Goal: Information Seeking & Learning: Learn about a topic

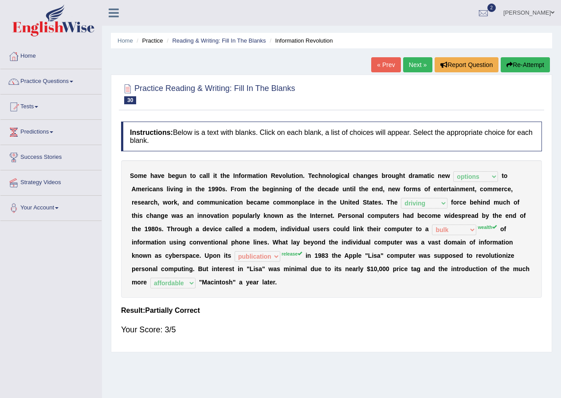
select select "options"
select select "driving"
select select "bulk"
select select "publication"
select select "affordable"
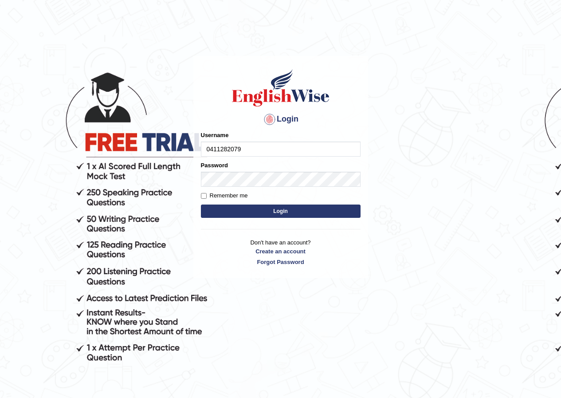
type input "0411282079"
click at [292, 209] on button "Login" at bounding box center [281, 211] width 160 height 13
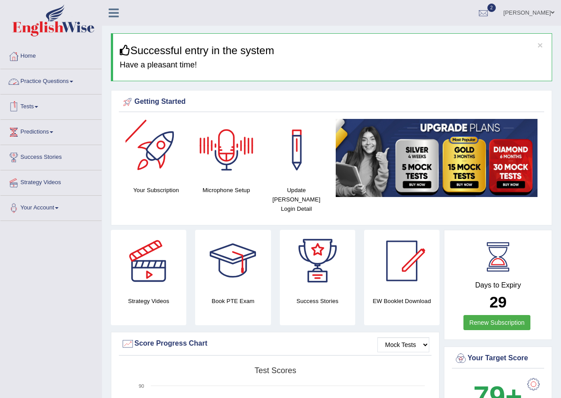
click at [63, 74] on link "Practice Questions" at bounding box center [50, 80] width 101 height 22
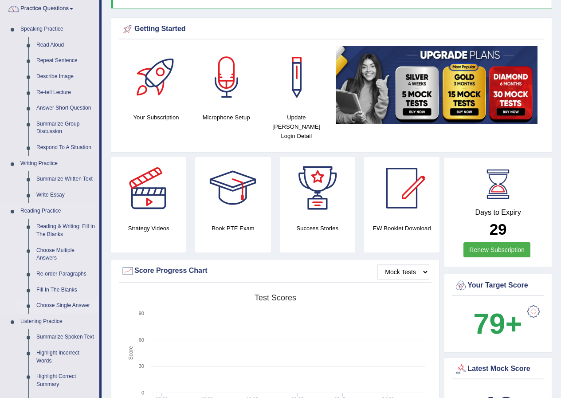
scroll to position [89, 0]
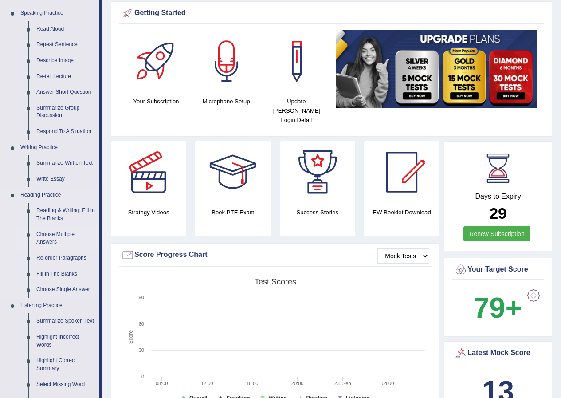
click at [46, 236] on link "Choose Multiple Answers" at bounding box center [65, 239] width 67 height 24
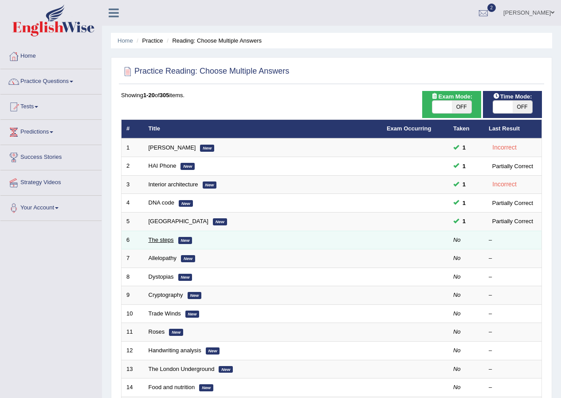
click at [167, 239] on link "The steps" at bounding box center [161, 240] width 25 height 7
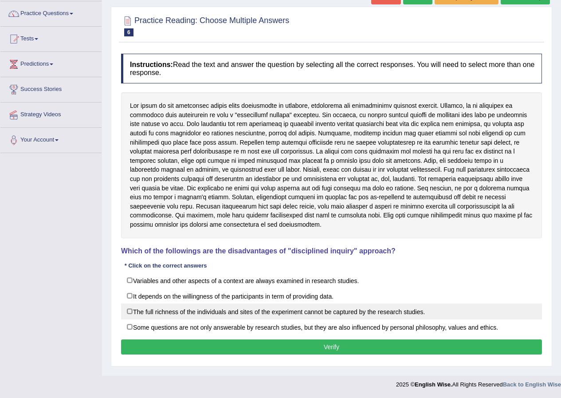
click at [127, 310] on label "The full richness of the individuals and sites of the experiment cannot be capt…" at bounding box center [331, 312] width 421 height 16
checkbox input "true"
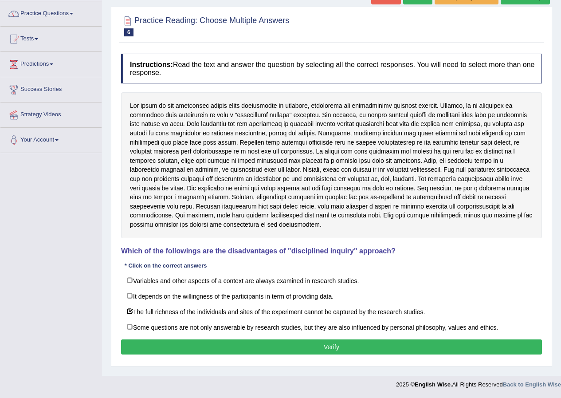
click at [266, 350] on button "Verify" at bounding box center [331, 346] width 421 height 15
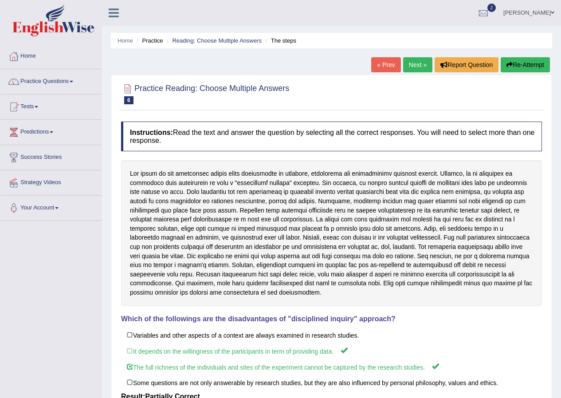
click at [411, 67] on link "Next »" at bounding box center [417, 64] width 29 height 15
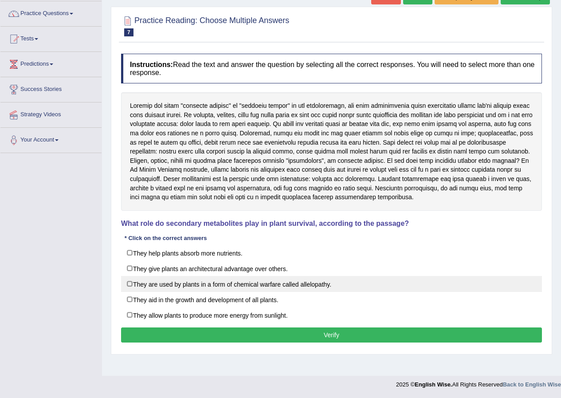
click at [131, 281] on label "They are used by plants in a form of chemical warfare called allelopathy." at bounding box center [331, 284] width 421 height 16
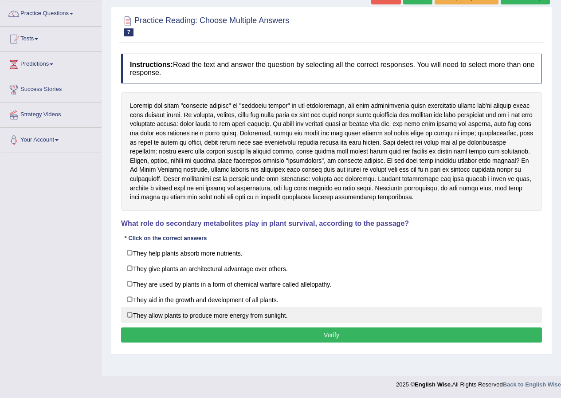
checkbox input "true"
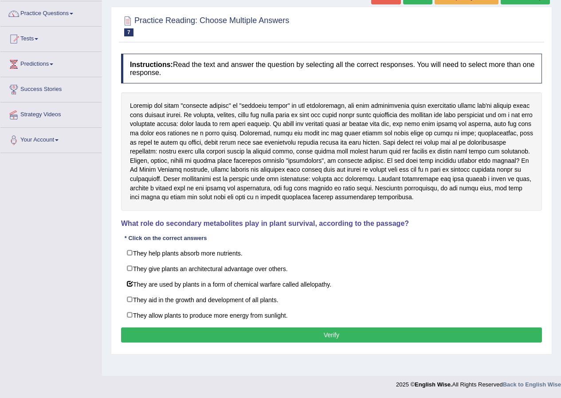
click at [301, 333] on button "Verify" at bounding box center [331, 334] width 421 height 15
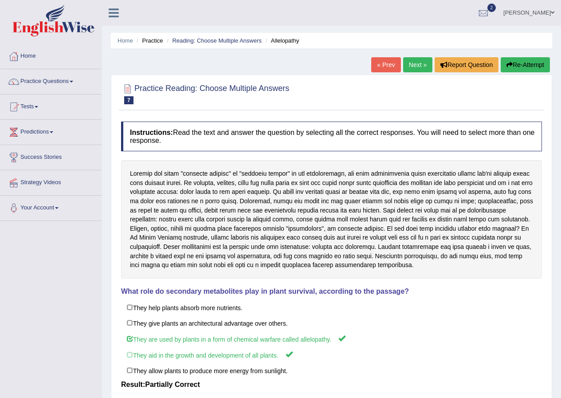
click at [411, 58] on link "Next »" at bounding box center [417, 64] width 29 height 15
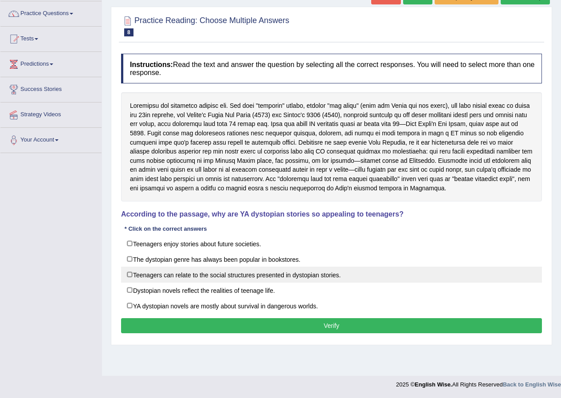
click at [132, 272] on label "Teenagers can relate to the social structures presented in dystopian stories." at bounding box center [331, 275] width 421 height 16
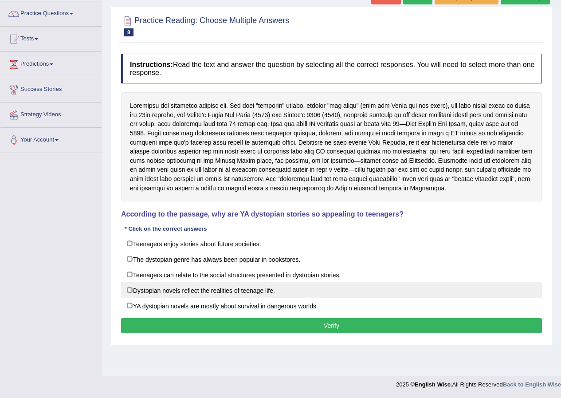
checkbox input "true"
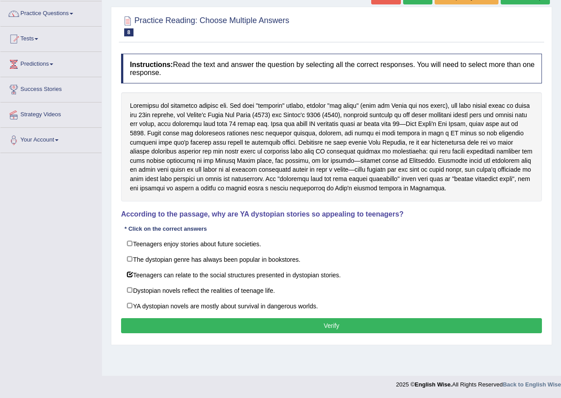
click at [310, 330] on button "Verify" at bounding box center [331, 325] width 421 height 15
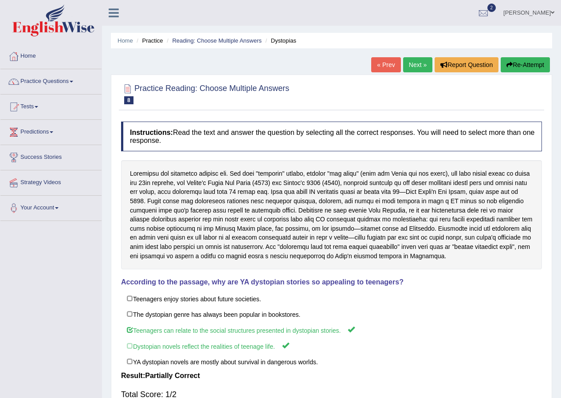
click at [415, 66] on link "Next »" at bounding box center [417, 64] width 29 height 15
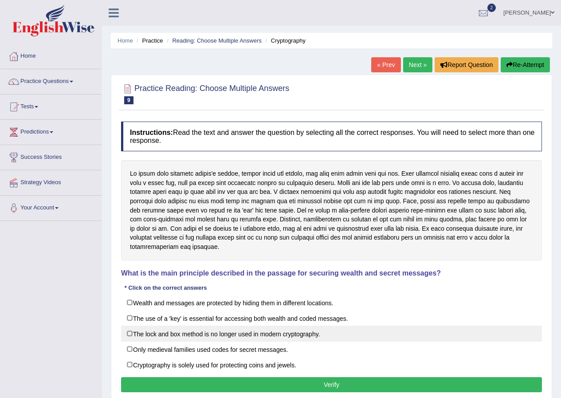
click at [134, 330] on label "The lock and box method is no longer used in modern cryptography." at bounding box center [331, 334] width 421 height 16
checkbox input "true"
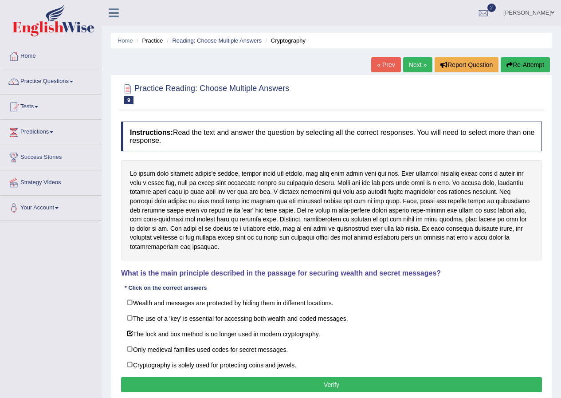
click at [323, 385] on button "Verify" at bounding box center [331, 384] width 421 height 15
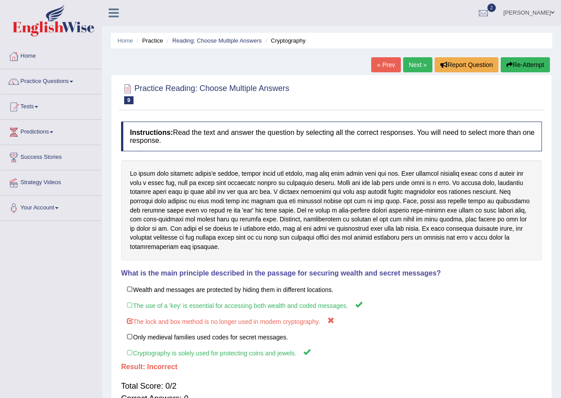
drag, startPoint x: 380, startPoint y: 67, endPoint x: 359, endPoint y: 57, distance: 23.2
click at [379, 67] on link "« Prev" at bounding box center [385, 64] width 29 height 15
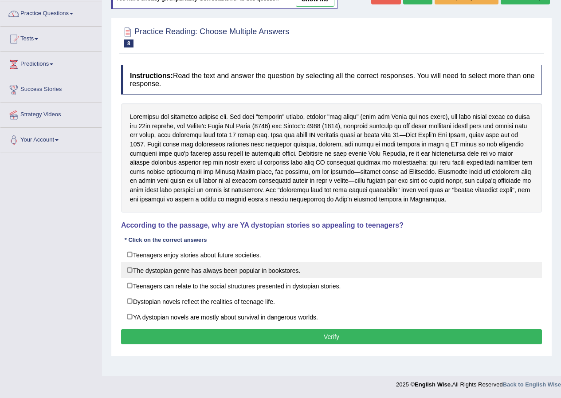
click at [127, 267] on label "The dystopian genre has always been popular in bookstores." at bounding box center [331, 270] width 421 height 16
checkbox input "true"
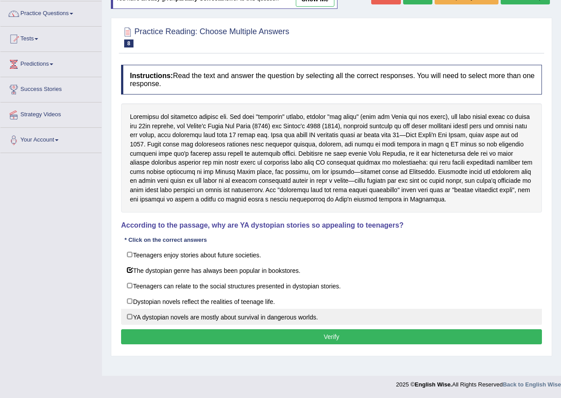
drag, startPoint x: 136, startPoint y: 297, endPoint x: 211, endPoint y: 321, distance: 78.9
click at [162, 304] on label "Dystopian novels reflect the realities of teenage life." at bounding box center [331, 301] width 421 height 16
checkbox input "true"
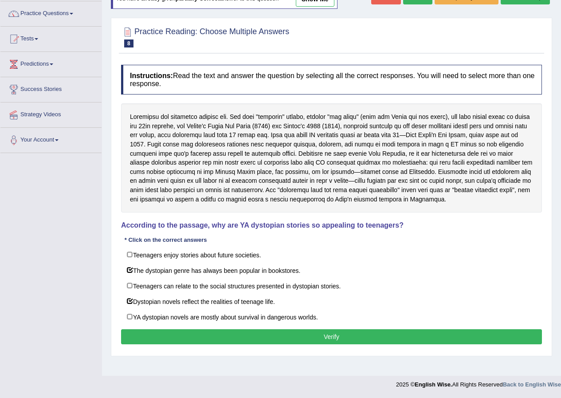
click at [288, 332] on button "Verify" at bounding box center [331, 336] width 421 height 15
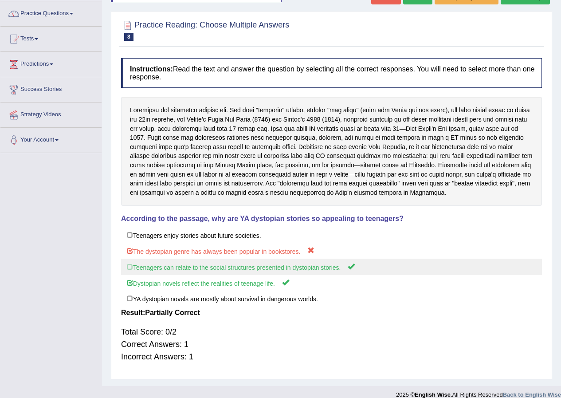
click at [136, 269] on label "Teenagers can relate to the social structures presented in dystopian stories." at bounding box center [331, 267] width 421 height 16
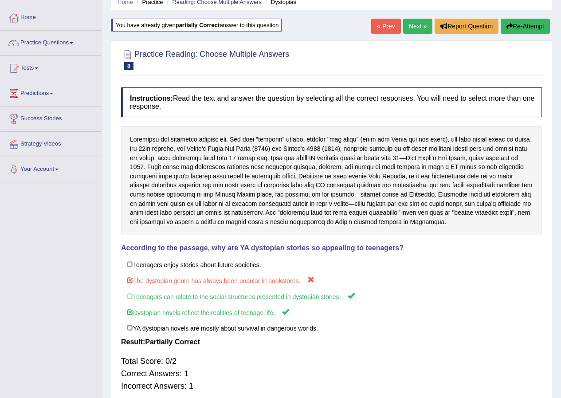
scroll to position [24, 0]
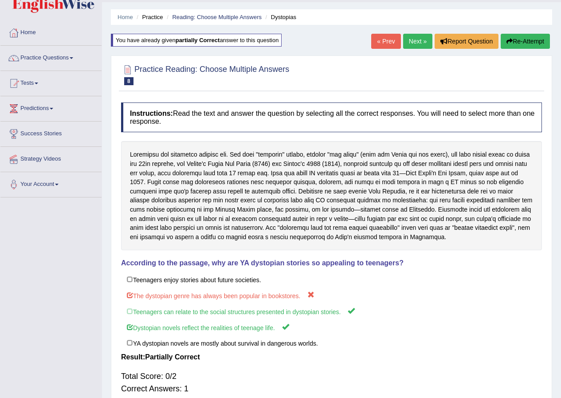
click at [408, 43] on link "Next »" at bounding box center [417, 41] width 29 height 15
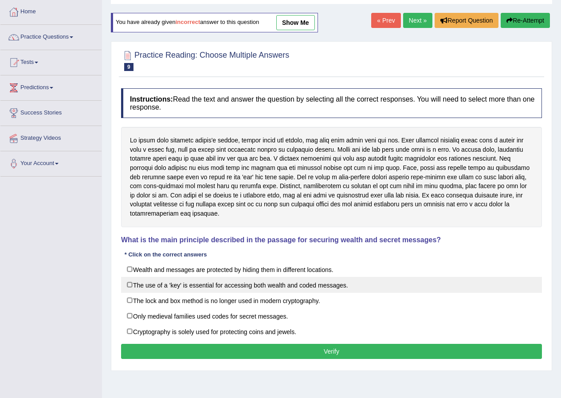
scroll to position [44, 0]
click at [133, 285] on label "The use of a 'key' is essential for accessing both wealth and coded messages." at bounding box center [331, 285] width 421 height 16
checkbox input "true"
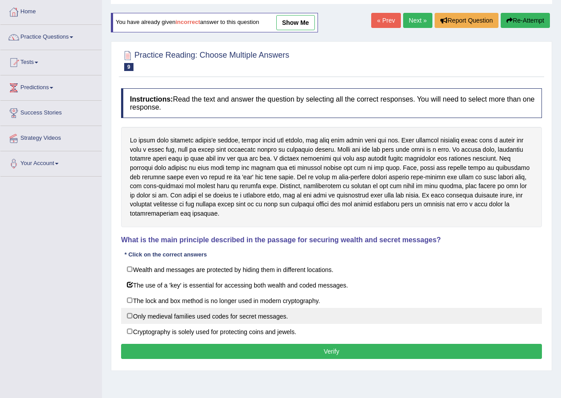
click at [138, 315] on label "Only medieval families used codes for secret messages." at bounding box center [331, 316] width 421 height 16
checkbox input "true"
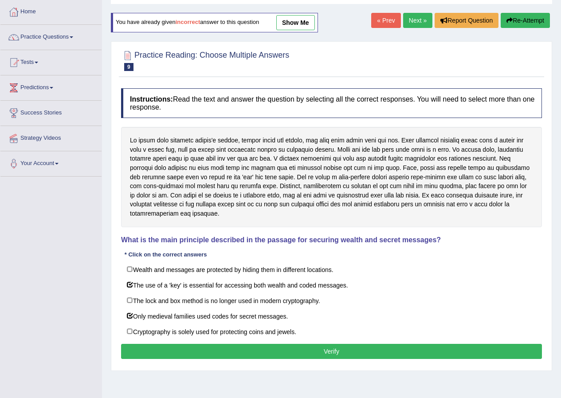
click at [297, 352] on button "Verify" at bounding box center [331, 351] width 421 height 15
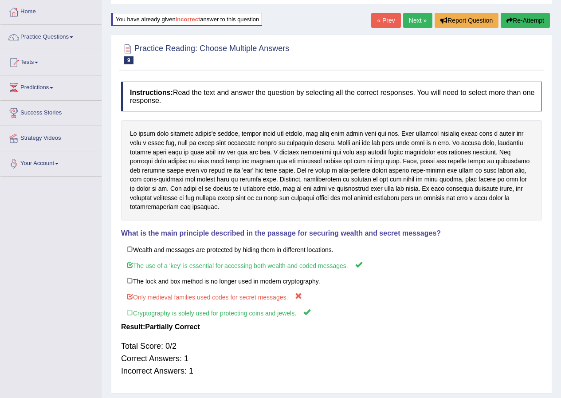
click at [414, 16] on link "Next »" at bounding box center [417, 20] width 29 height 15
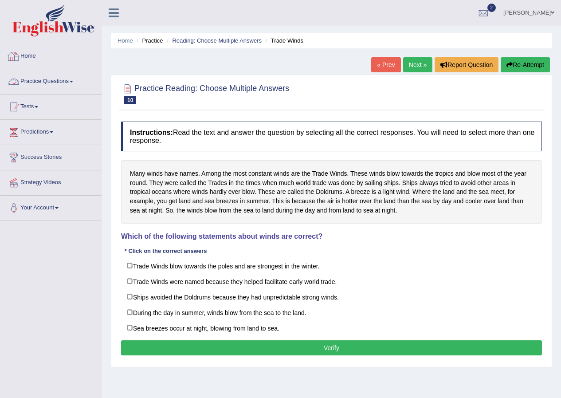
click at [43, 94] on li "Practice Questions Speaking Practice Read Aloud Repeat Sentence Describe Image …" at bounding box center [50, 81] width 101 height 25
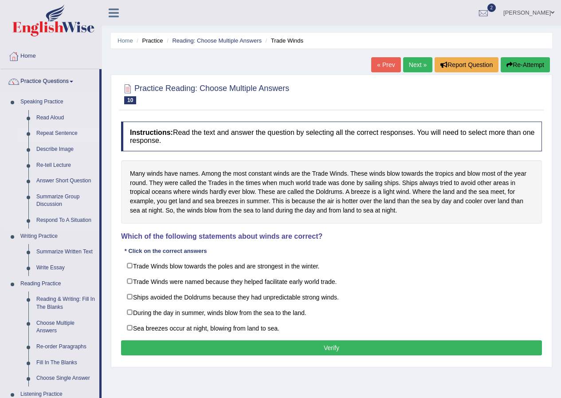
click at [54, 129] on link "Repeat Sentence" at bounding box center [65, 134] width 67 height 16
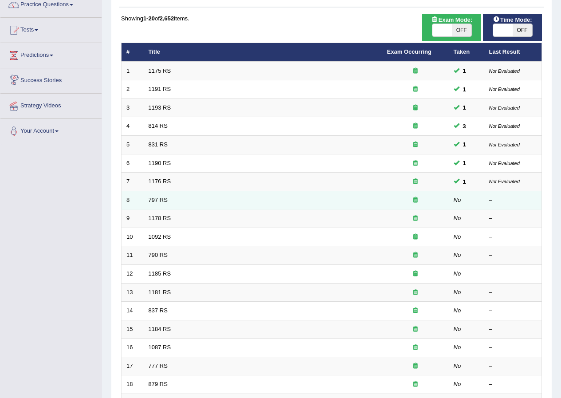
scroll to position [89, 0]
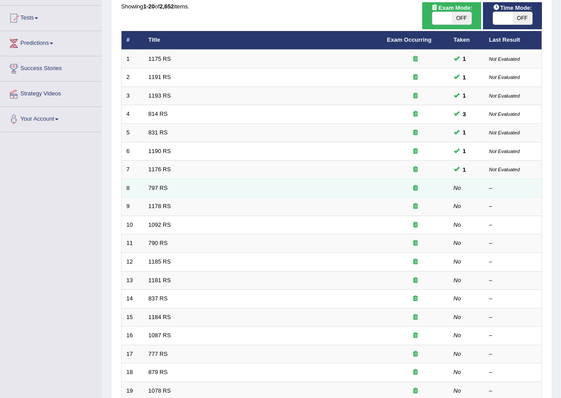
click at [155, 182] on td "797 RS" at bounding box center [263, 188] width 239 height 19
click at [154, 185] on link "797 RS" at bounding box center [158, 188] width 19 height 7
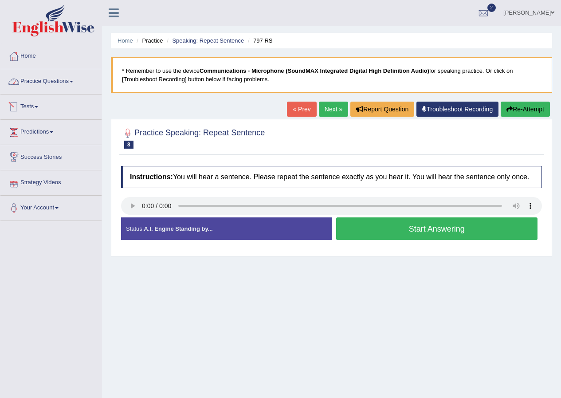
click at [66, 83] on link "Practice Questions" at bounding box center [50, 80] width 101 height 22
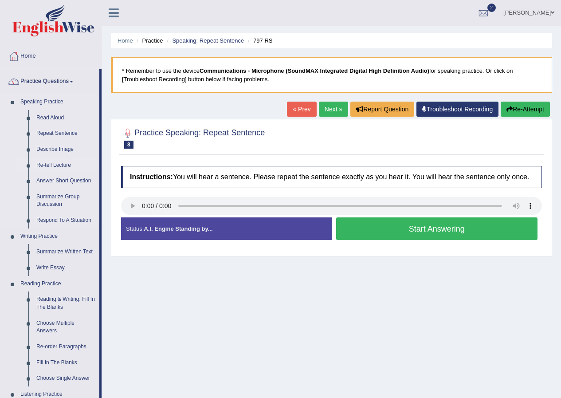
click at [43, 160] on link "Re-tell Lecture" at bounding box center [65, 166] width 67 height 16
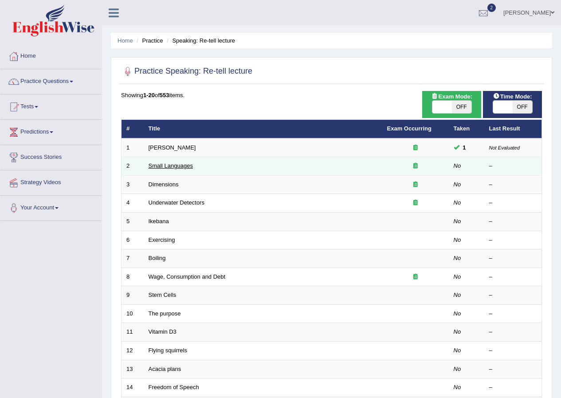
click at [169, 165] on link "Small Languages" at bounding box center [171, 165] width 44 height 7
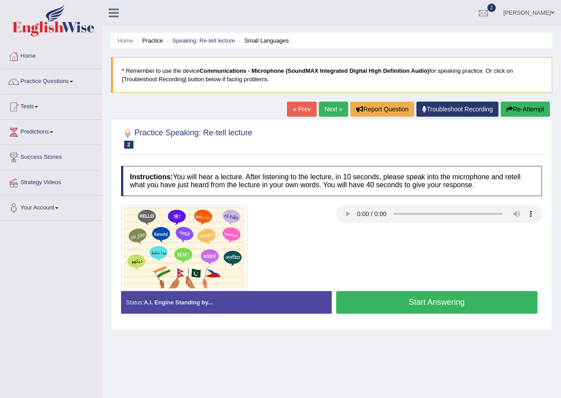
click at [460, 300] on button "Start Answering" at bounding box center [437, 302] width 202 height 23
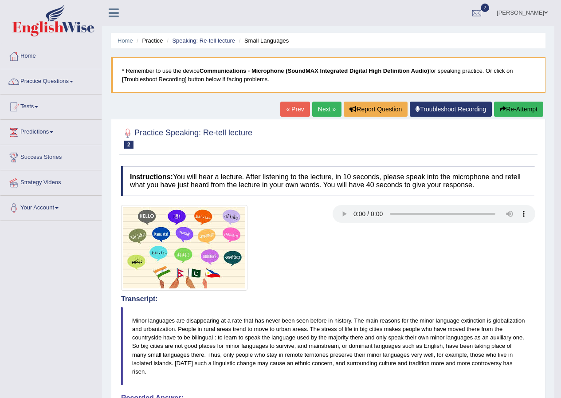
click at [320, 106] on link "Next »" at bounding box center [326, 109] width 29 height 15
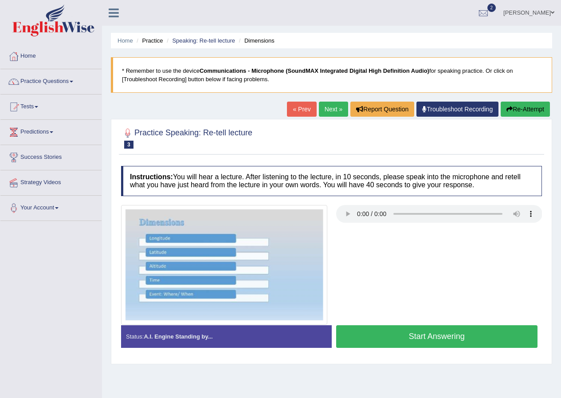
click at [331, 109] on link "Next »" at bounding box center [333, 109] width 29 height 15
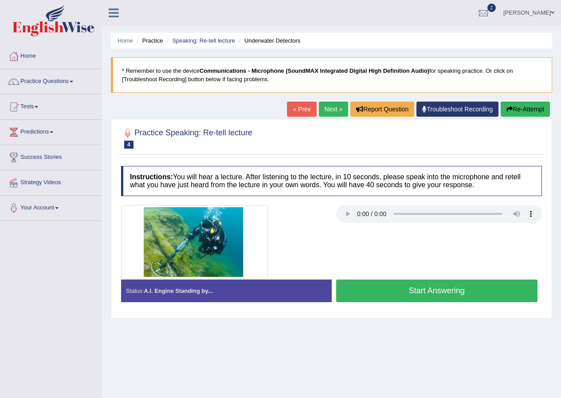
click at [428, 288] on button "Start Answering" at bounding box center [437, 291] width 202 height 23
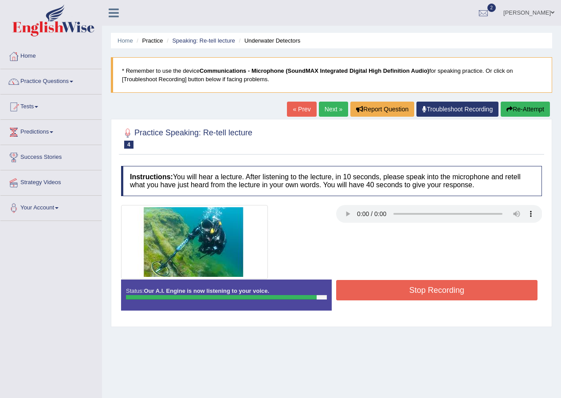
click at [428, 288] on button "Stop Recording" at bounding box center [437, 290] width 202 height 20
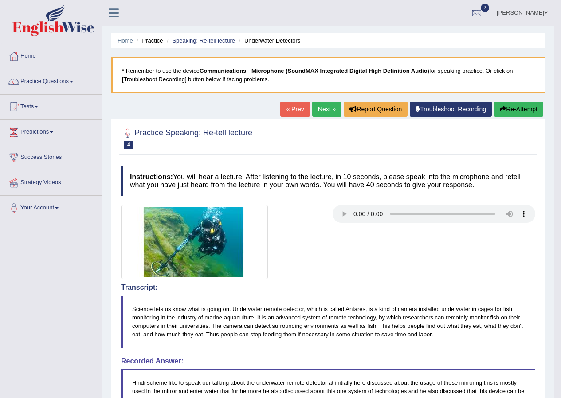
click at [314, 106] on link "Next »" at bounding box center [326, 109] width 29 height 15
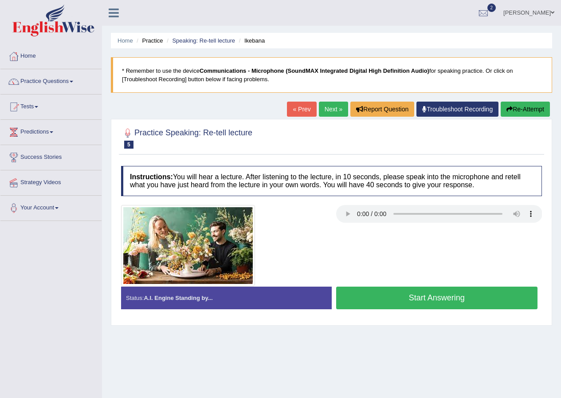
click at [325, 107] on link "Next »" at bounding box center [333, 109] width 29 height 15
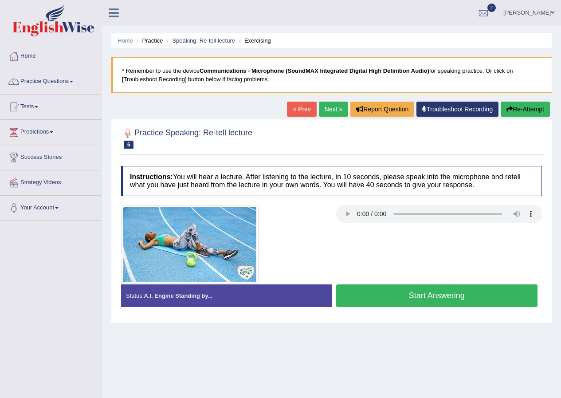
click at [303, 113] on link "« Prev" at bounding box center [301, 109] width 29 height 15
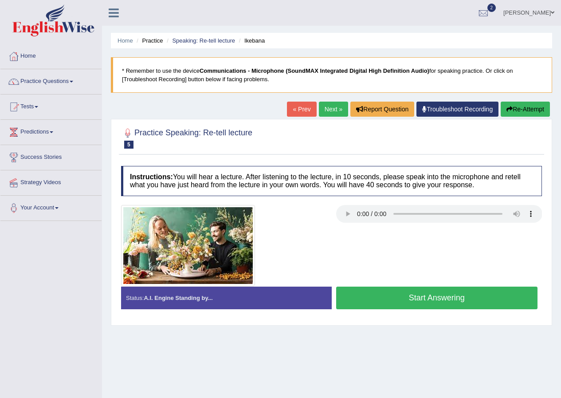
click at [429, 294] on button "Start Answering" at bounding box center [437, 298] width 202 height 23
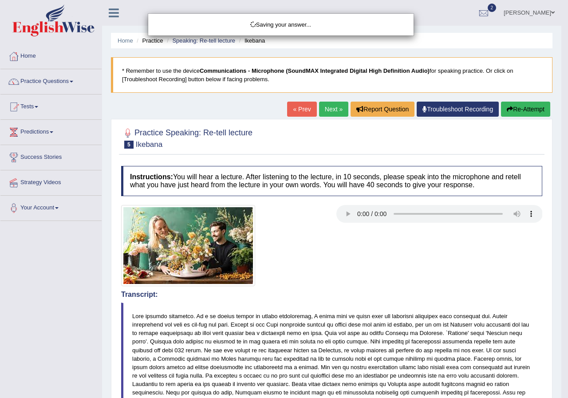
drag, startPoint x: 367, startPoint y: 306, endPoint x: 367, endPoint y: 340, distance: 34.6
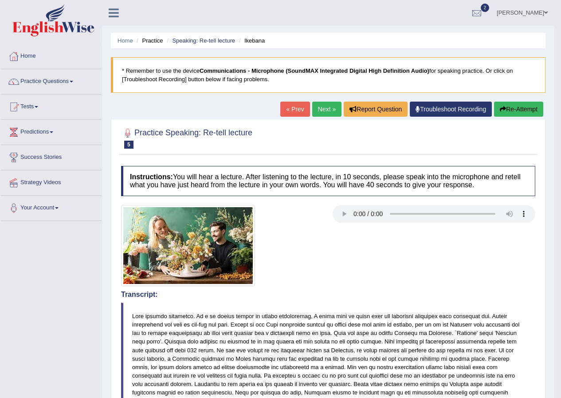
click at [316, 104] on link "Next »" at bounding box center [326, 109] width 29 height 15
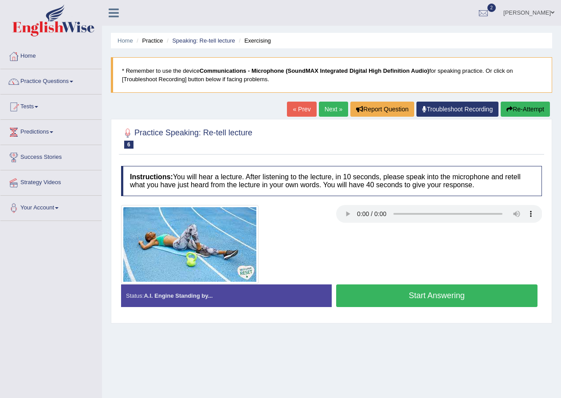
click at [405, 289] on button "Start Answering" at bounding box center [437, 295] width 202 height 23
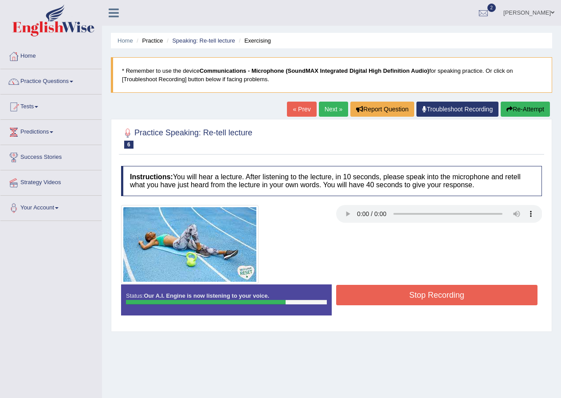
click at [412, 288] on button "Stop Recording" at bounding box center [437, 295] width 202 height 20
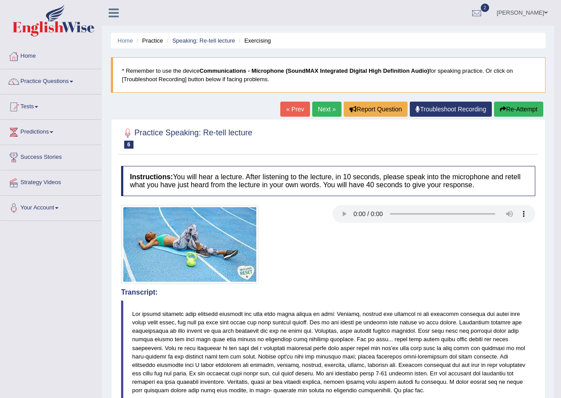
click at [71, 83] on link "Practice Questions" at bounding box center [50, 80] width 101 height 22
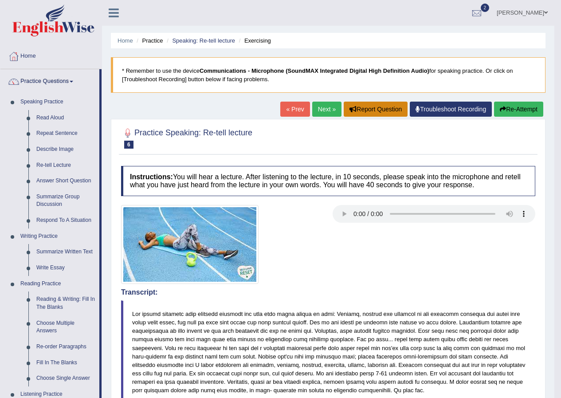
click at [380, 108] on button "Report Question" at bounding box center [376, 109] width 64 height 15
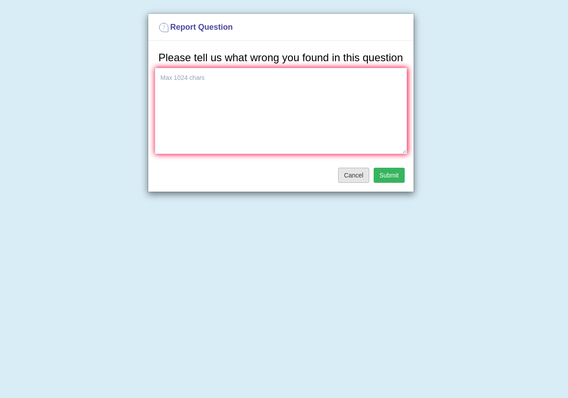
click at [357, 174] on button "Cancel" at bounding box center [353, 175] width 31 height 15
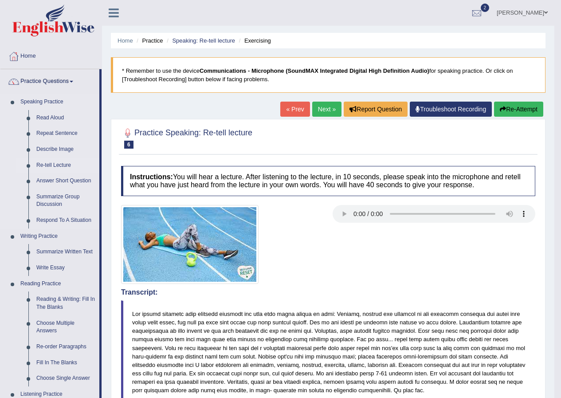
click at [60, 165] on link "Re-tell Lecture" at bounding box center [65, 166] width 67 height 16
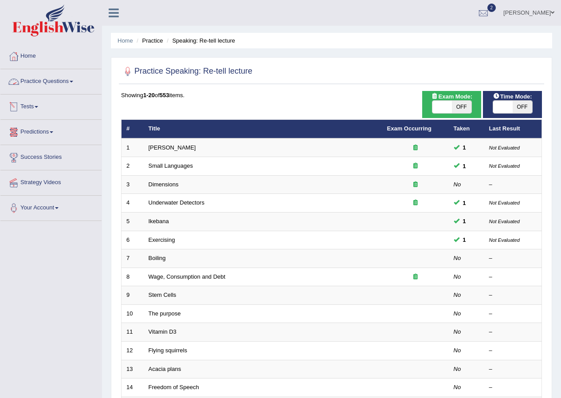
click at [59, 80] on link "Practice Questions" at bounding box center [50, 80] width 101 height 22
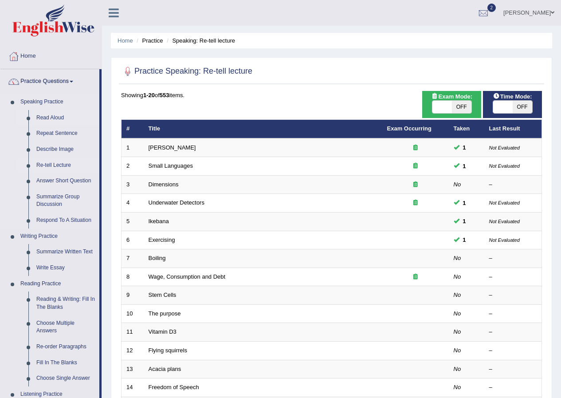
scroll to position [44, 0]
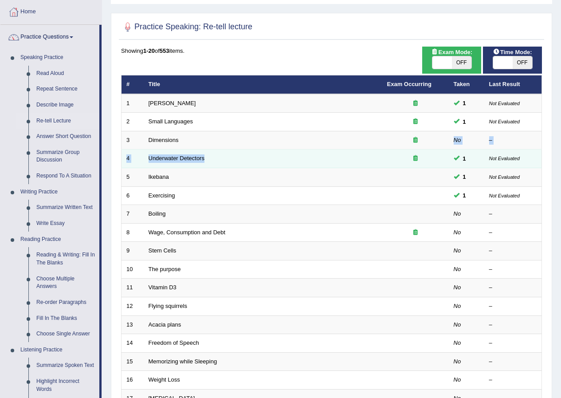
drag, startPoint x: 82, startPoint y: 134, endPoint x: 273, endPoint y: 152, distance: 191.7
click at [273, 152] on tbody "1 Amory Lovins 1 Not Evaluated 2 Small Languages 1 Not Evaluated 3 Dimensions N…" at bounding box center [332, 278] width 421 height 369
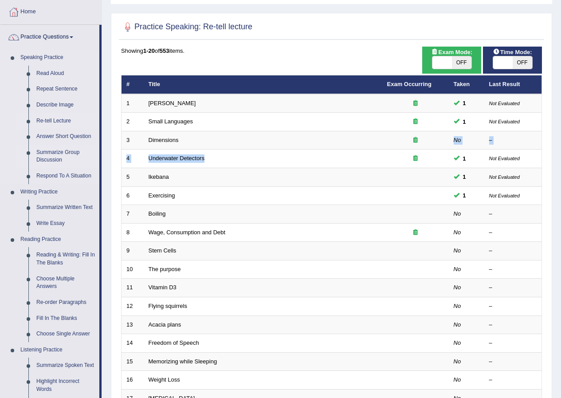
click at [68, 152] on link "Summarize Group Discussion" at bounding box center [65, 157] width 67 height 24
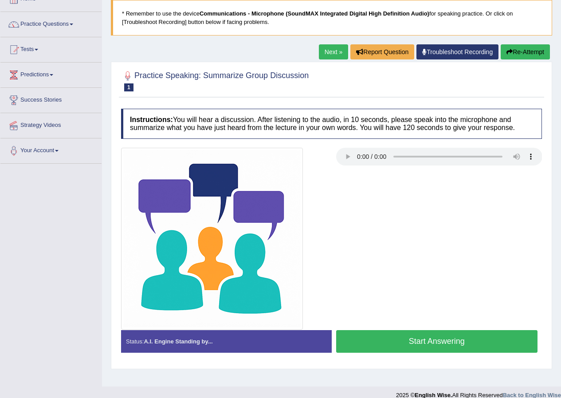
scroll to position [68, 0]
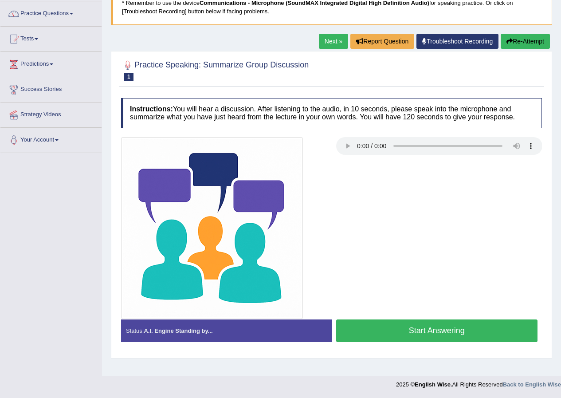
drag, startPoint x: 431, startPoint y: 330, endPoint x: 424, endPoint y: 328, distance: 7.9
click at [426, 329] on button "Start Answering" at bounding box center [437, 331] width 202 height 23
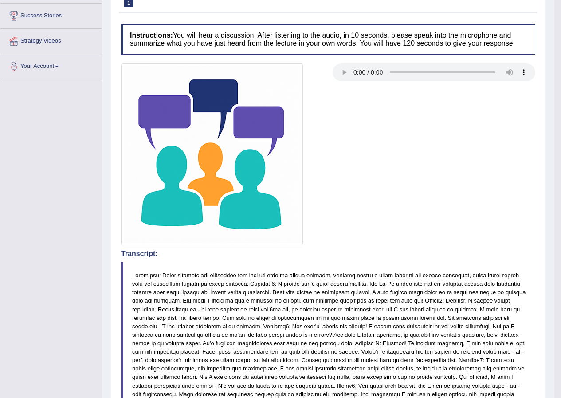
scroll to position [0, 0]
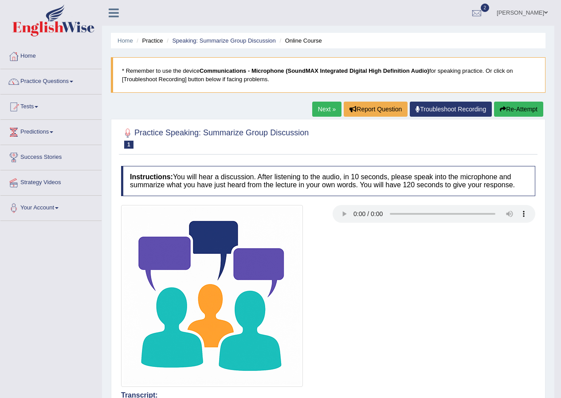
click at [323, 107] on link "Next »" at bounding box center [326, 109] width 29 height 15
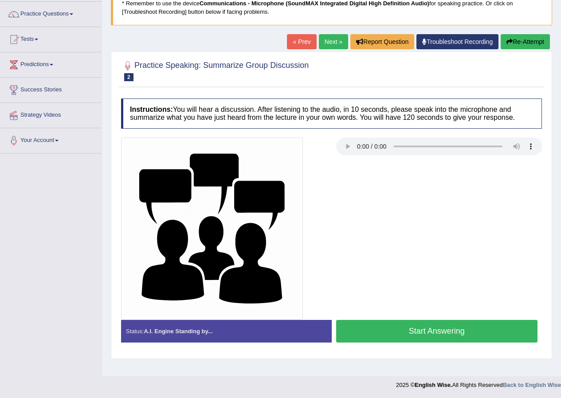
scroll to position [68, 0]
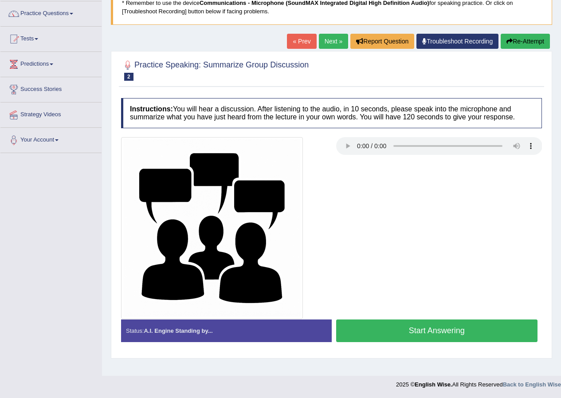
click at [407, 327] on button "Start Answering" at bounding box center [437, 331] width 202 height 23
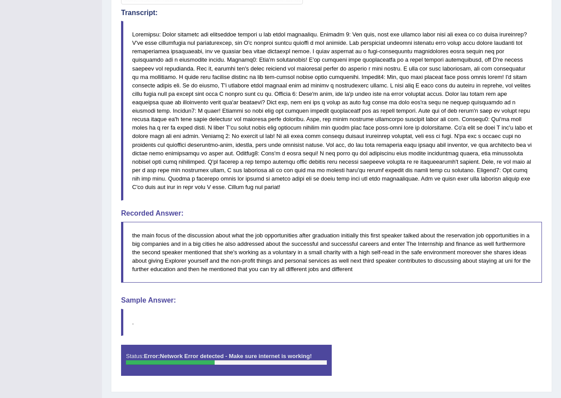
scroll to position [397, 0]
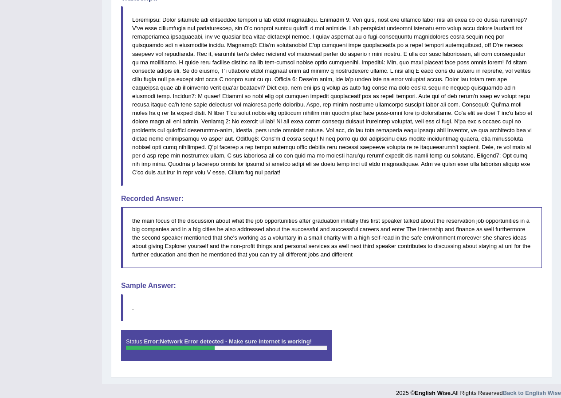
click at [256, 262] on div "Instructions: You will hear a discussion. After listening to the audio, in 10 s…" at bounding box center [332, 68] width 426 height 608
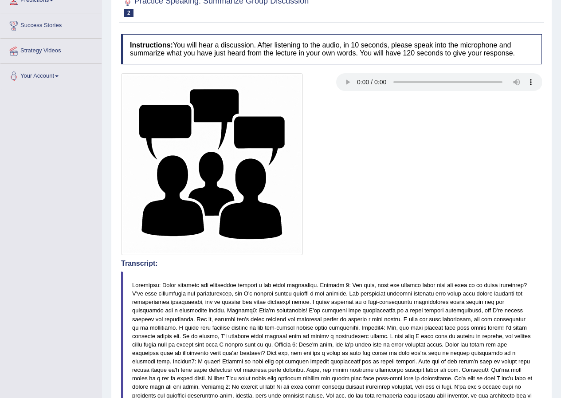
scroll to position [0, 0]
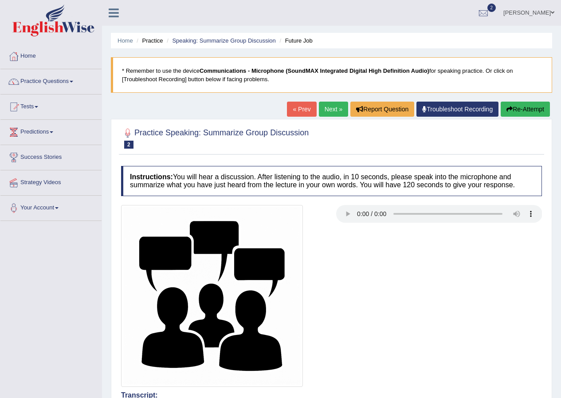
click at [322, 109] on link "Next »" at bounding box center [333, 109] width 29 height 15
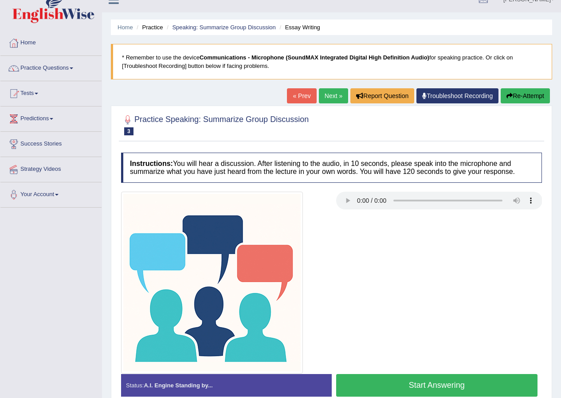
scroll to position [68, 0]
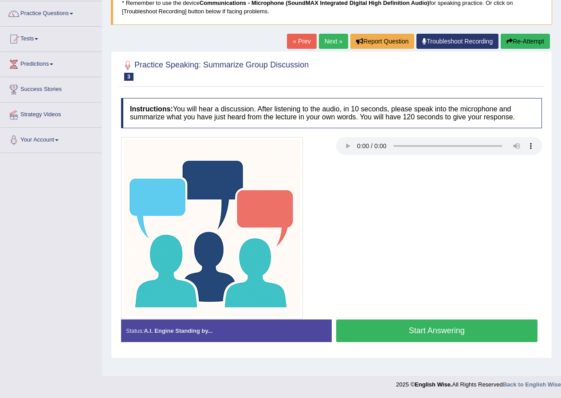
click at [417, 328] on button "Start Answering" at bounding box center [437, 331] width 202 height 23
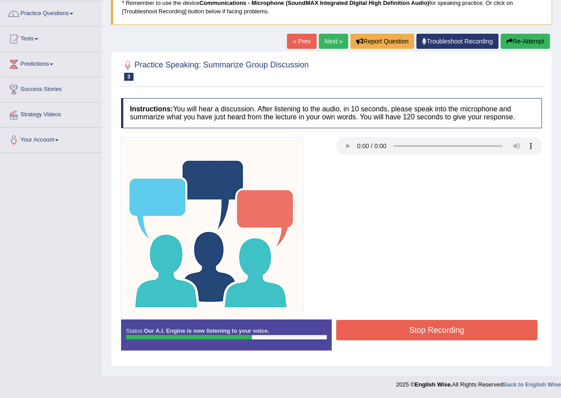
click at [403, 327] on button "Stop Recording" at bounding box center [437, 330] width 202 height 20
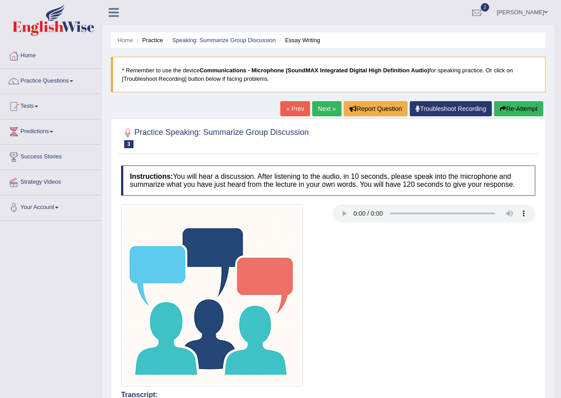
scroll to position [0, 0]
